Goal: Find specific page/section: Find specific page/section

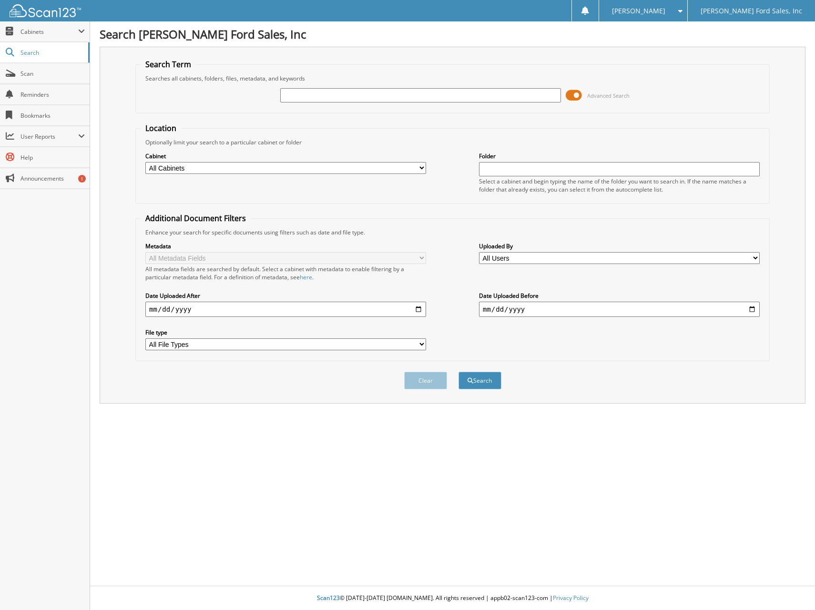
drag, startPoint x: 532, startPoint y: 95, endPoint x: 537, endPoint y: 100, distance: 6.4
click at [533, 96] on input "text" at bounding box center [420, 95] width 281 height 14
type input "28809"
click at [459, 372] on button "Search" at bounding box center [480, 381] width 43 height 18
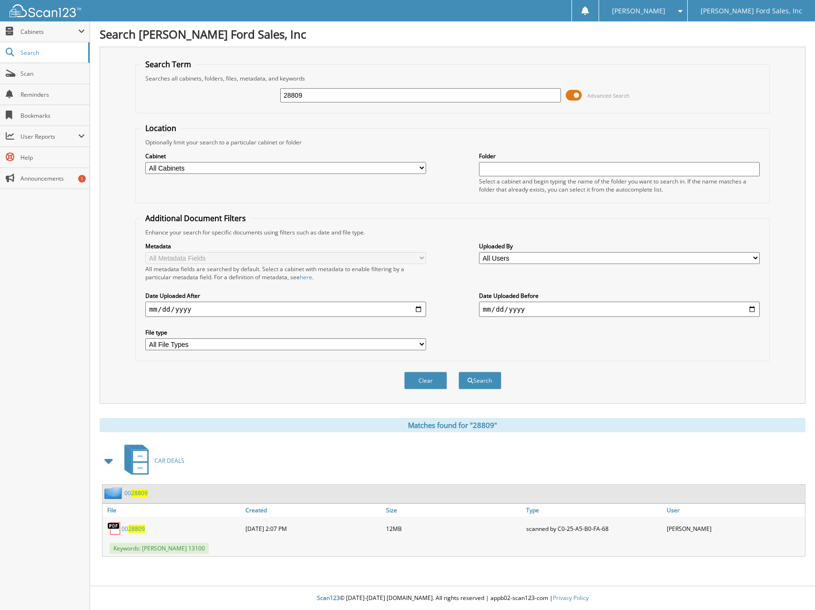
click at [136, 530] on span "28809" at bounding box center [136, 529] width 17 height 8
